Goal: Find specific page/section: Find specific page/section

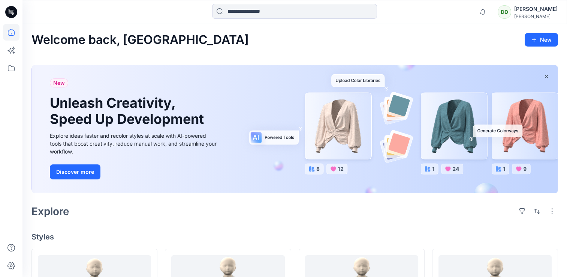
click at [20, 65] on div at bounding box center [11, 138] width 22 height 277
click at [3, 67] on icon at bounding box center [11, 68] width 16 height 16
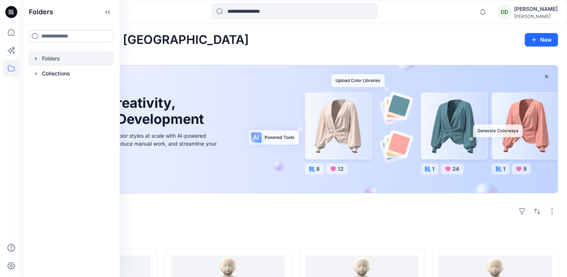
click at [52, 62] on div at bounding box center [70, 58] width 85 height 15
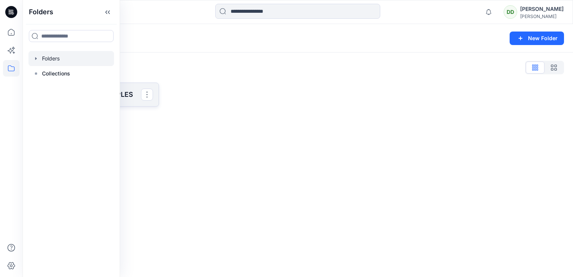
click at [122, 91] on p "SAINSBURY 3D SAMPLES" at bounding box center [94, 94] width 93 height 10
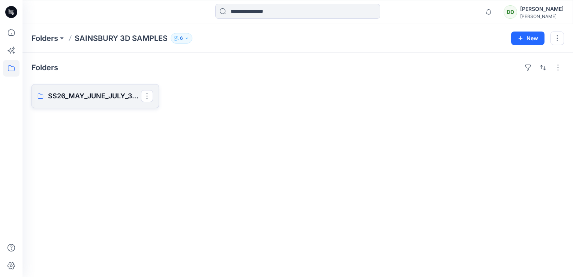
click at [88, 92] on p "SS26_MAY_JUNE_JULY_3D SAMPLES" at bounding box center [94, 96] width 93 height 10
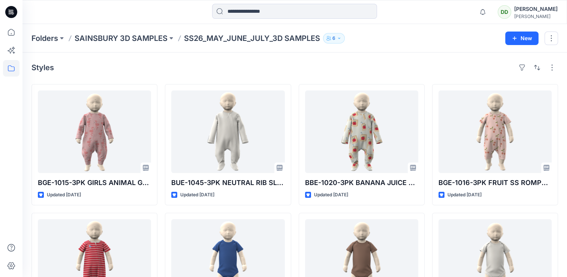
click at [171, 62] on div "Styles" at bounding box center [294, 67] width 526 height 12
